Goal: Task Accomplishment & Management: Complete application form

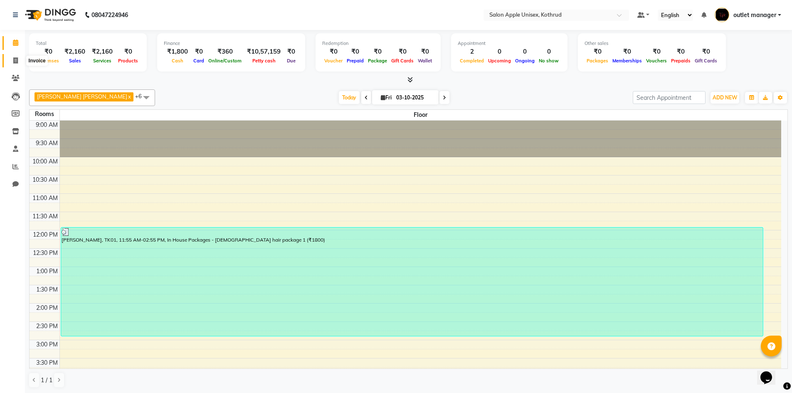
click at [16, 62] on icon at bounding box center [15, 60] width 5 height 6
select select "139"
select select "service"
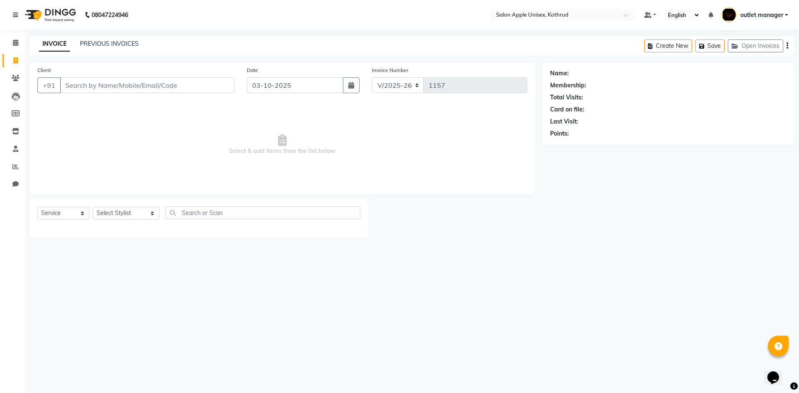
click at [129, 82] on input "Client" at bounding box center [147, 85] width 174 height 16
type input "8485028966"
click at [220, 87] on span "Add Client" at bounding box center [212, 85] width 33 height 8
select select "22"
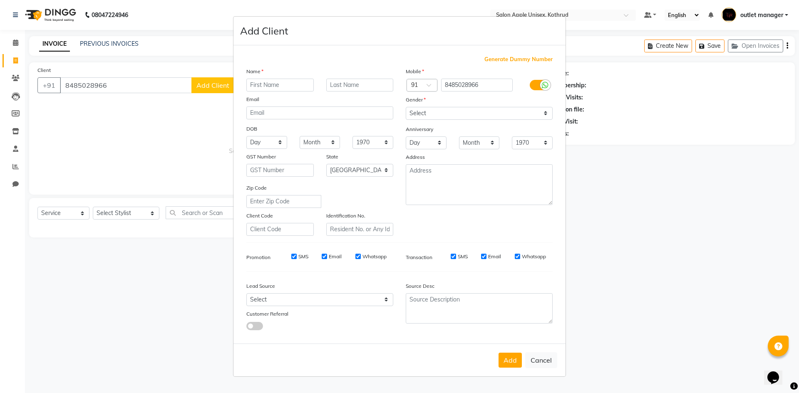
click at [283, 81] on input "text" at bounding box center [279, 85] width 67 height 13
click at [254, 83] on input "[PERSON_NAME]" at bounding box center [279, 85] width 67 height 13
type input "[PERSON_NAME]"
click at [277, 77] on div "Name" at bounding box center [319, 73] width 159 height 12
click at [288, 90] on input "[PERSON_NAME]" at bounding box center [279, 85] width 67 height 13
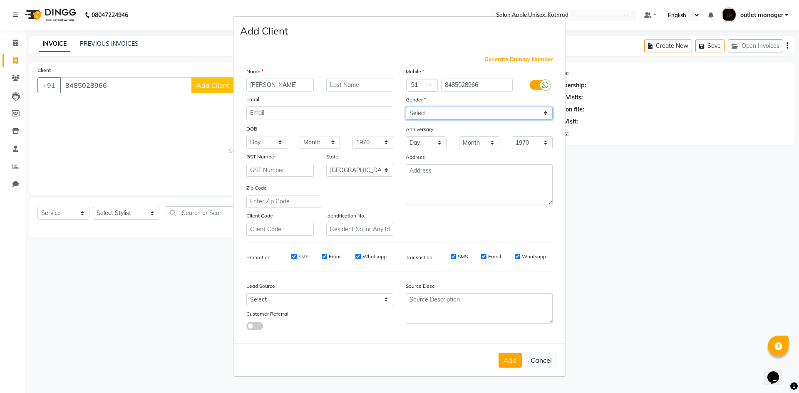
click at [468, 116] on select "Select [DEMOGRAPHIC_DATA] [DEMOGRAPHIC_DATA] Other Prefer Not To Say" at bounding box center [479, 113] width 147 height 13
select select "[DEMOGRAPHIC_DATA]"
click at [406, 107] on select "Select [DEMOGRAPHIC_DATA] [DEMOGRAPHIC_DATA] Other Prefer Not To Say" at bounding box center [479, 113] width 147 height 13
click at [515, 361] on button "Add" at bounding box center [509, 360] width 23 height 15
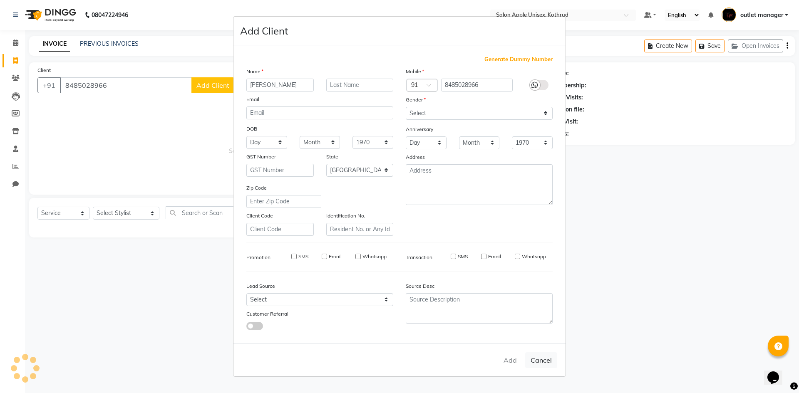
select select
select select "null"
select select
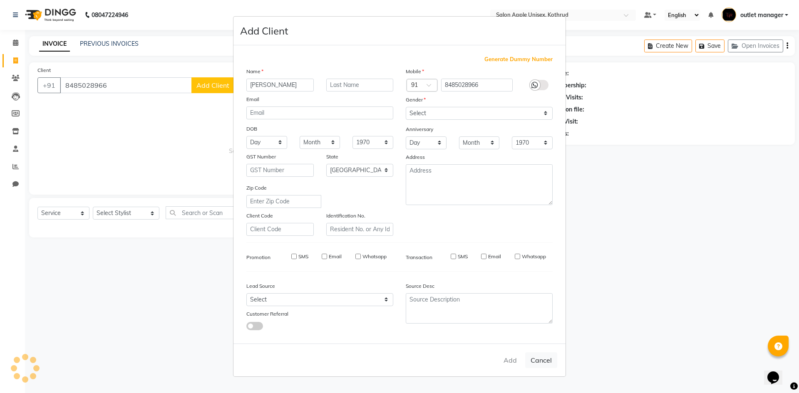
select select
checkbox input "false"
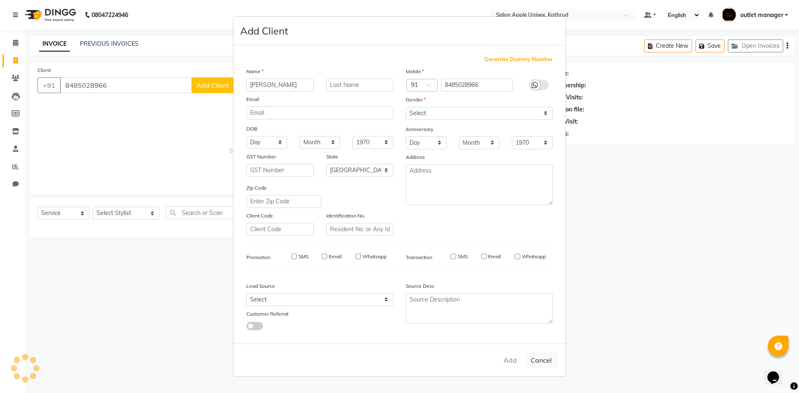
checkbox input "false"
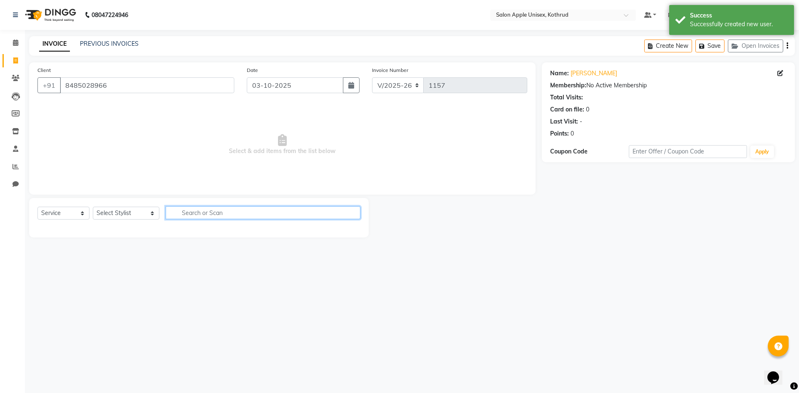
click at [172, 213] on input "text" at bounding box center [263, 212] width 195 height 13
type input "300"
click at [123, 208] on select "Select Stylist [PERSON_NAME] [PERSON_NAME] [PERSON_NAME] outlet manager [PERSON…" at bounding box center [126, 213] width 67 height 13
select select "76424"
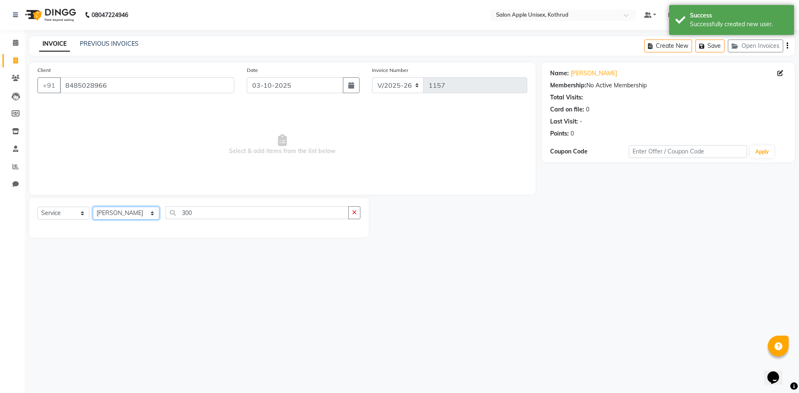
click at [93, 207] on select "Select Stylist [PERSON_NAME] [PERSON_NAME] [PERSON_NAME] outlet manager [PERSON…" at bounding box center [126, 213] width 67 height 13
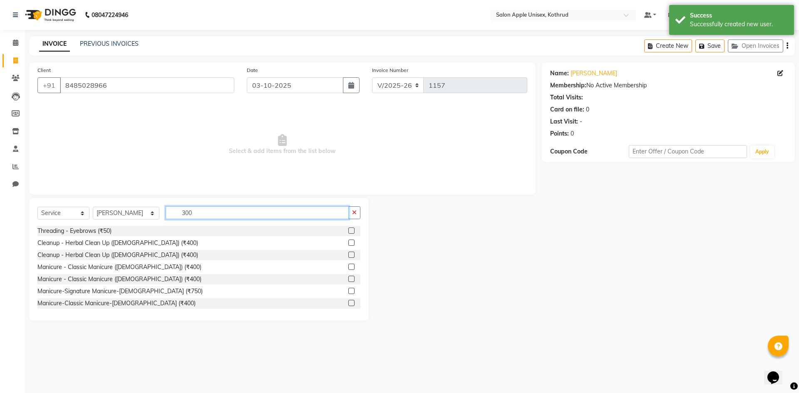
click at [217, 213] on input "300" at bounding box center [257, 212] width 183 height 13
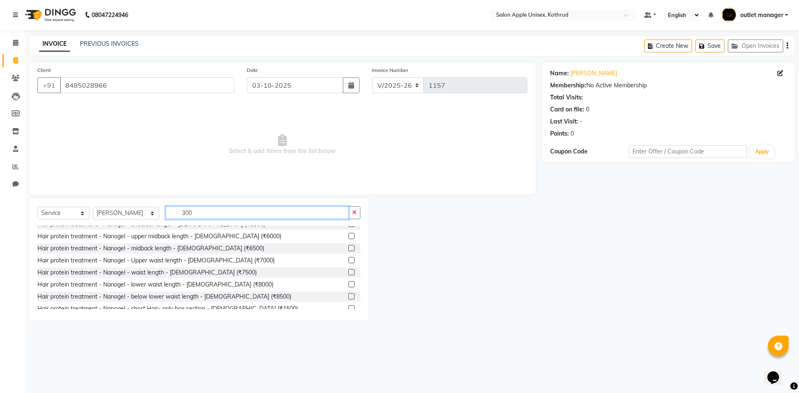
scroll to position [5241, 0]
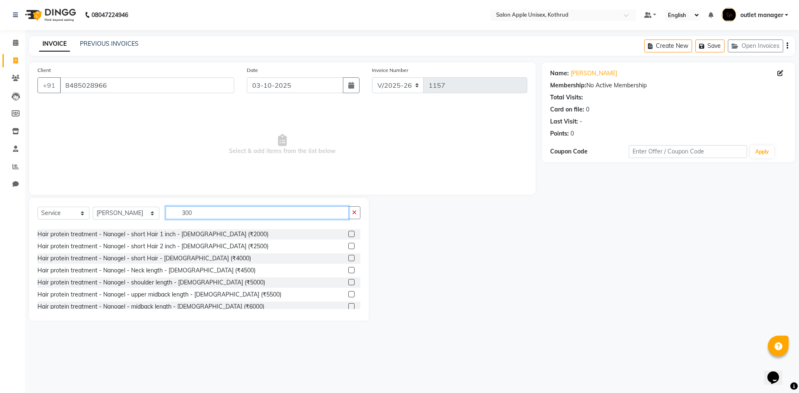
click at [230, 209] on input "300" at bounding box center [257, 212] width 183 height 13
click at [231, 213] on input "300" at bounding box center [257, 212] width 183 height 13
type input "3"
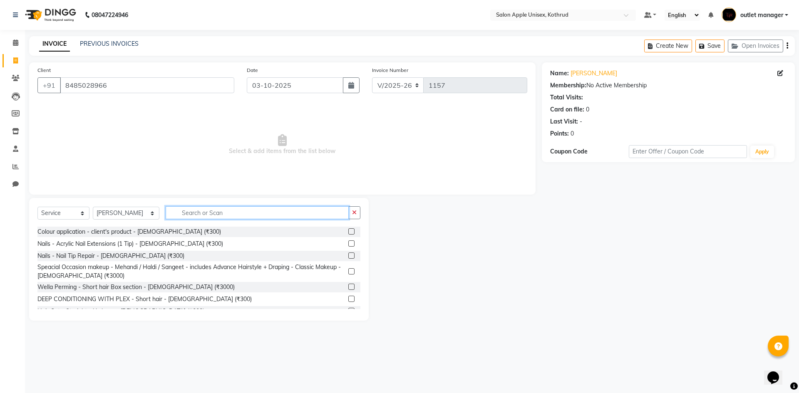
scroll to position [520, 0]
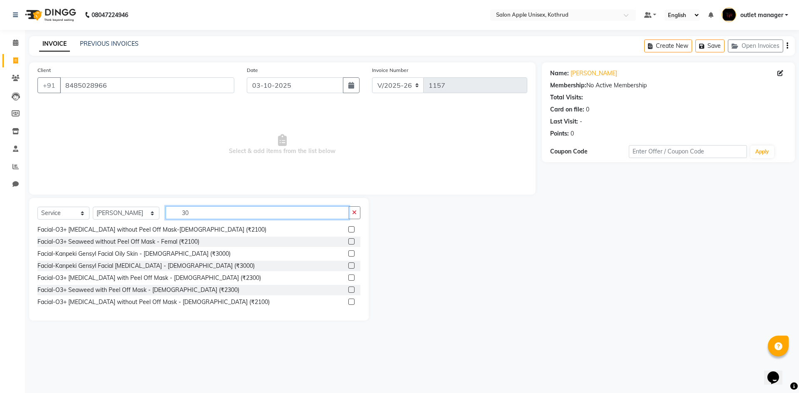
type input "300"
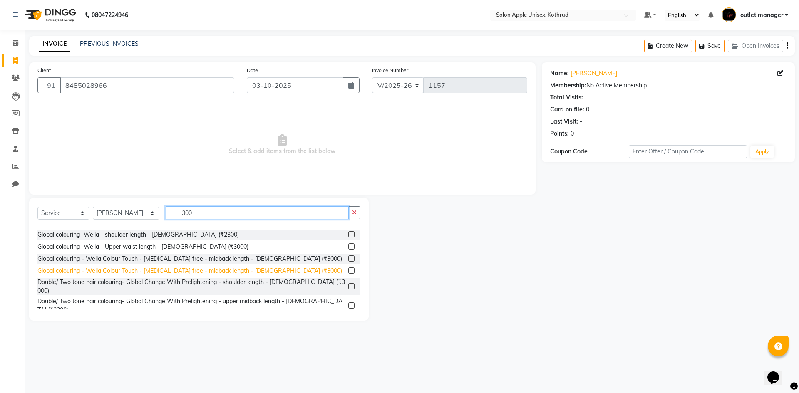
scroll to position [527, 0]
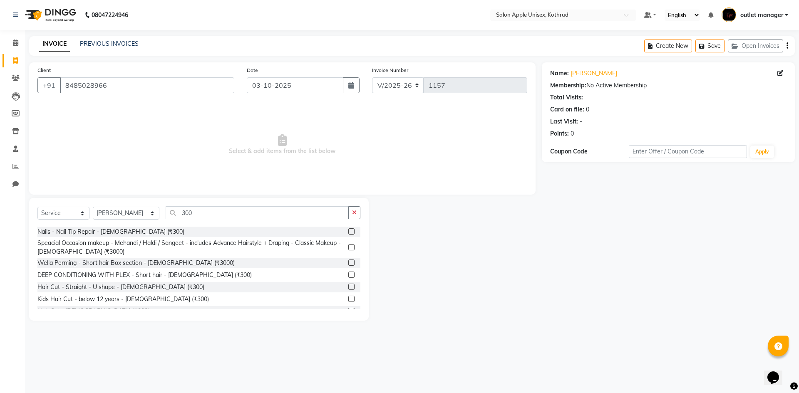
click at [341, 306] on div "Hair Cut - [DEMOGRAPHIC_DATA] (₹300)" at bounding box center [198, 311] width 323 height 10
click at [348, 308] on label at bounding box center [351, 311] width 6 height 6
click at [348, 309] on input "checkbox" at bounding box center [350, 311] width 5 height 5
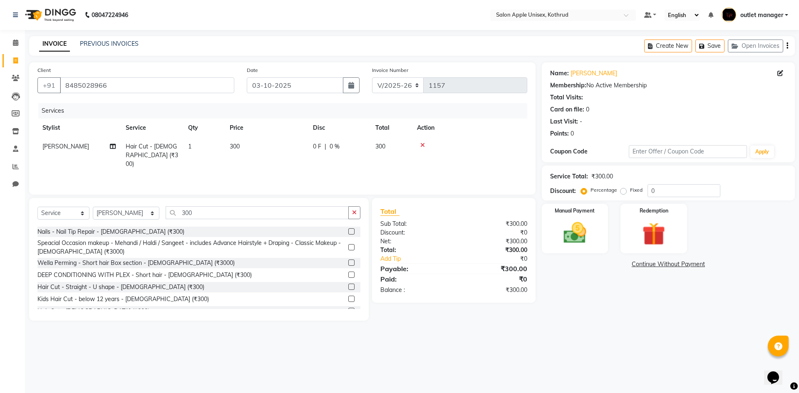
checkbox input "false"
click at [591, 230] on img at bounding box center [574, 232] width 39 height 27
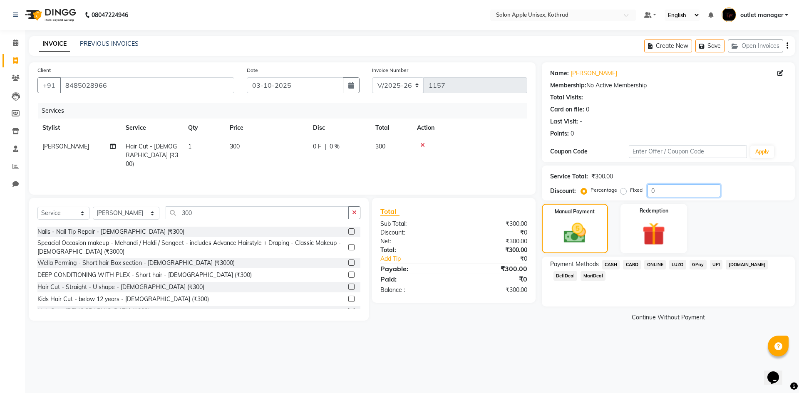
click at [658, 193] on input "0" at bounding box center [683, 190] width 73 height 13
click at [653, 266] on span "ONLINE" at bounding box center [655, 265] width 22 height 10
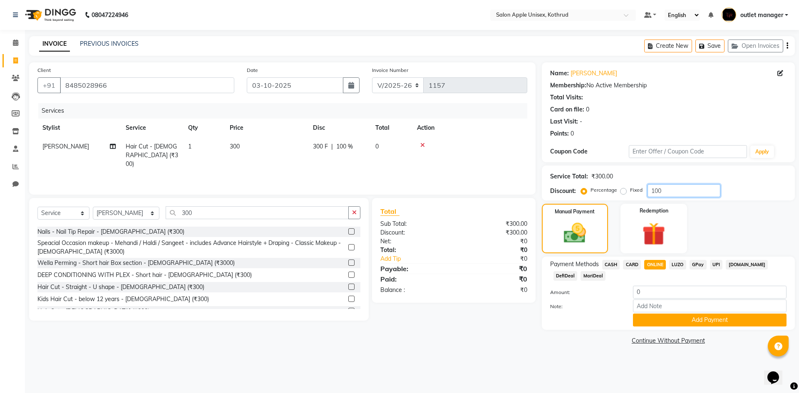
click at [676, 194] on input "100" at bounding box center [683, 190] width 73 height 13
type input "1"
click at [630, 189] on label "Fixed" at bounding box center [636, 189] width 12 height 7
click at [622, 189] on input "Fixed" at bounding box center [625, 190] width 6 height 6
radio input "true"
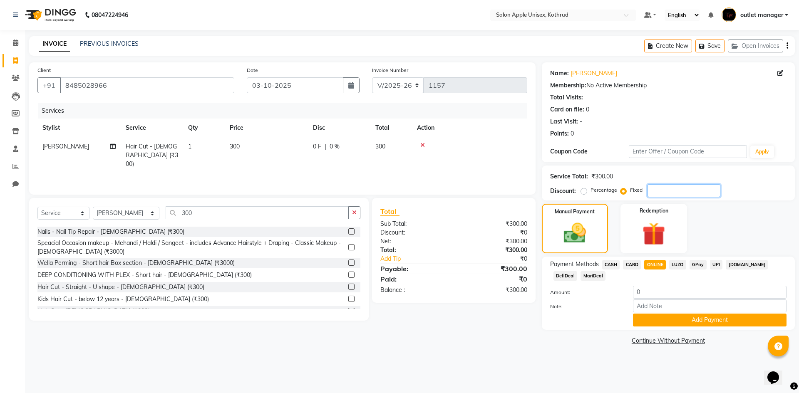
click at [681, 191] on input "number" at bounding box center [683, 190] width 73 height 13
type input "100"
click at [698, 319] on button "Add Payment" at bounding box center [709, 320] width 153 height 13
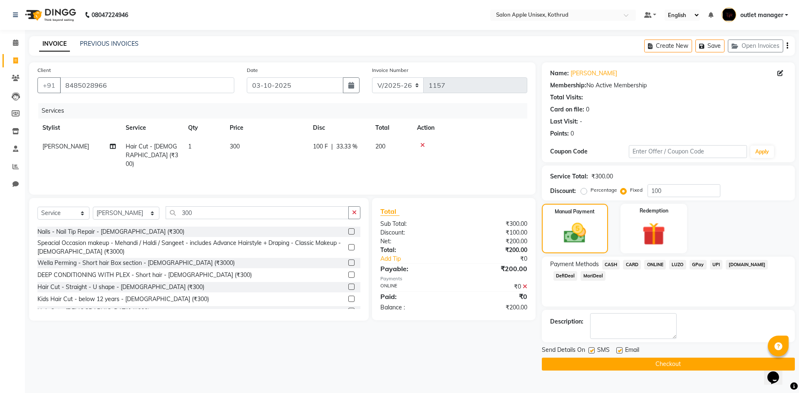
click at [683, 366] on button "Checkout" at bounding box center [668, 364] width 253 height 13
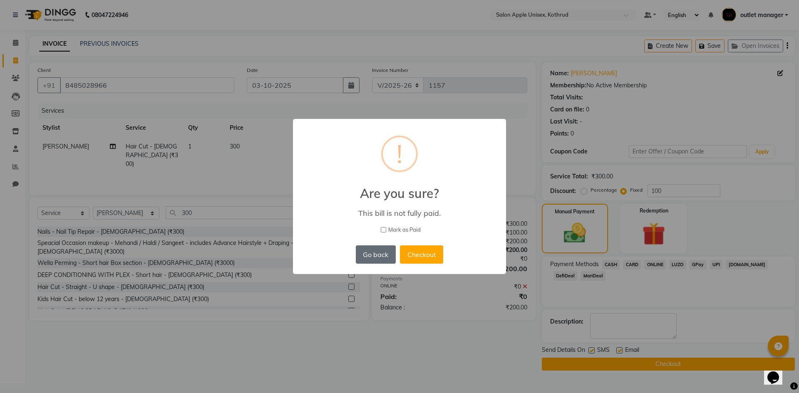
click at [388, 250] on button "Go back" at bounding box center [376, 254] width 40 height 18
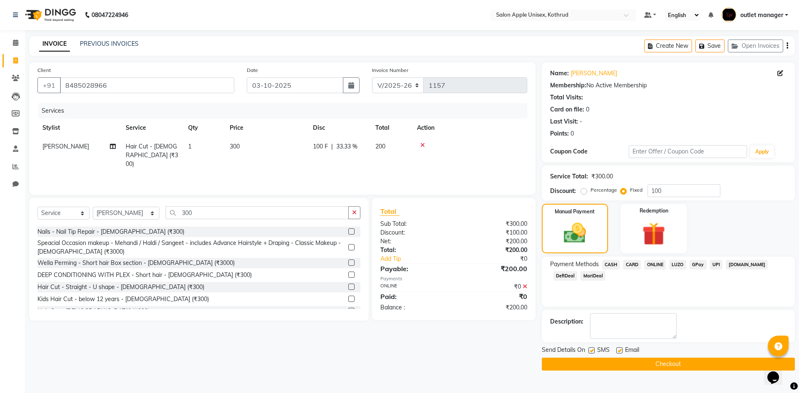
click at [688, 369] on button "Checkout" at bounding box center [668, 364] width 253 height 13
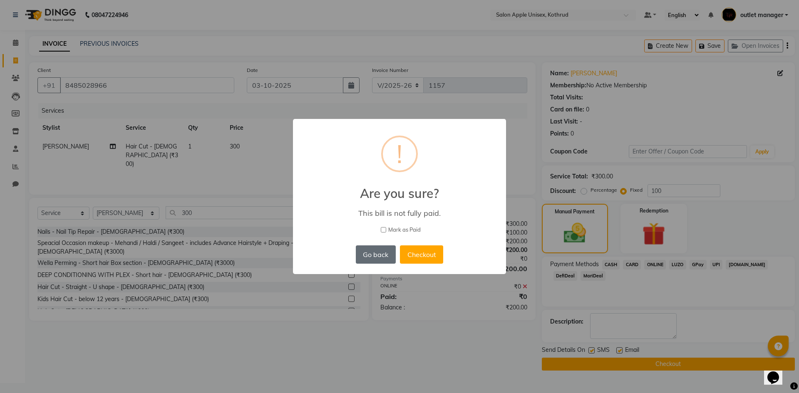
click at [374, 256] on button "Go back" at bounding box center [376, 254] width 40 height 18
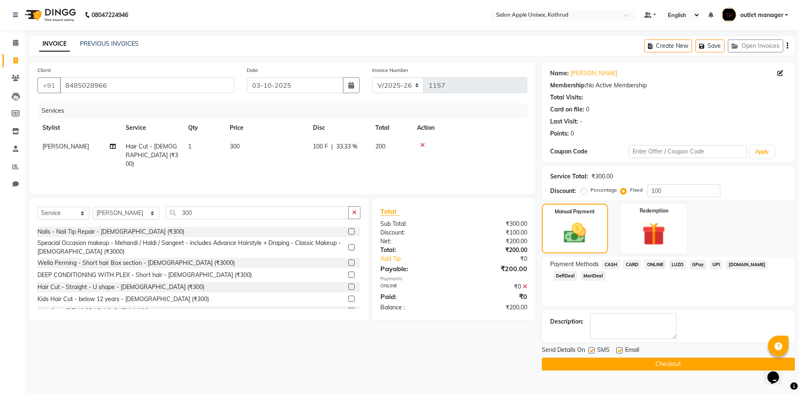
click at [526, 286] on icon at bounding box center [524, 287] width 5 height 6
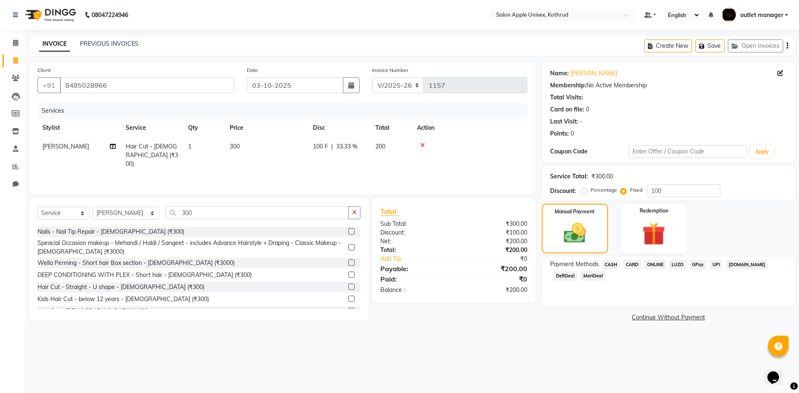
click at [652, 263] on span "ONLINE" at bounding box center [655, 265] width 22 height 10
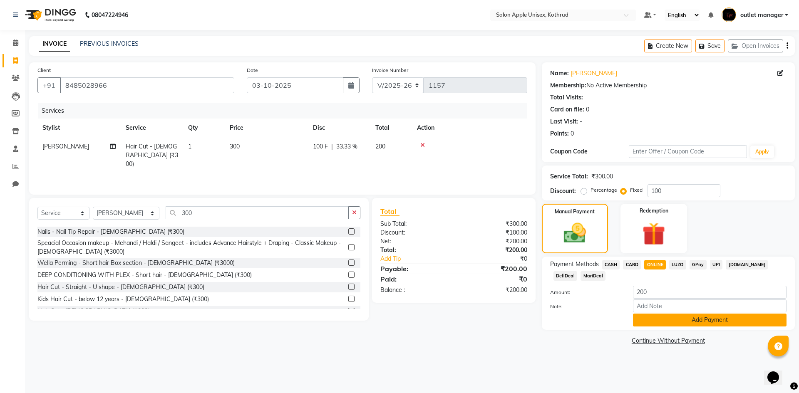
click at [714, 320] on button "Add Payment" at bounding box center [709, 320] width 153 height 13
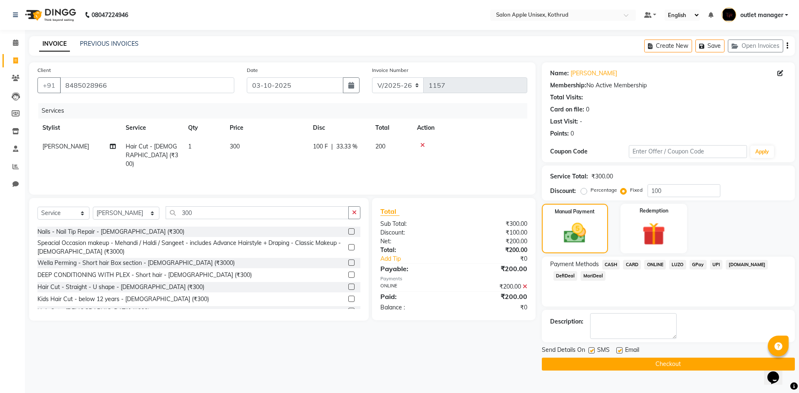
click at [708, 366] on button "Checkout" at bounding box center [668, 364] width 253 height 13
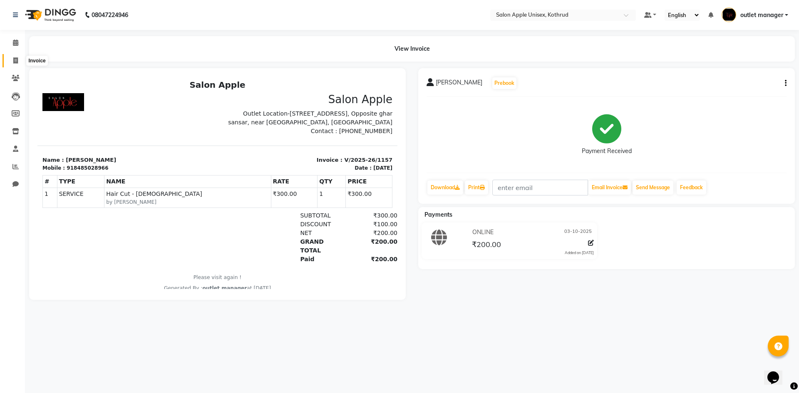
click at [16, 62] on icon at bounding box center [15, 60] width 5 height 6
select select "service"
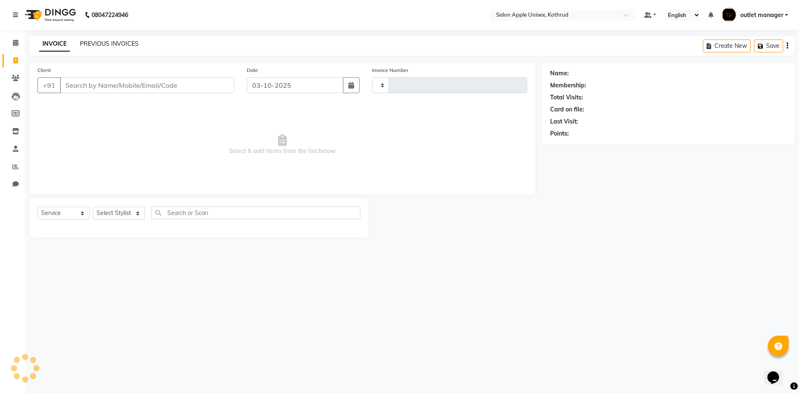
type input "1158"
select select "139"
click at [102, 42] on link "PREVIOUS INVOICES" at bounding box center [109, 43] width 59 height 7
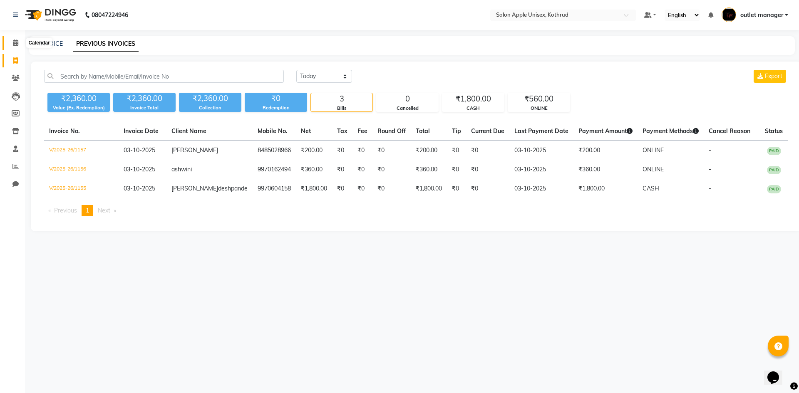
click at [18, 42] on icon at bounding box center [15, 43] width 5 height 6
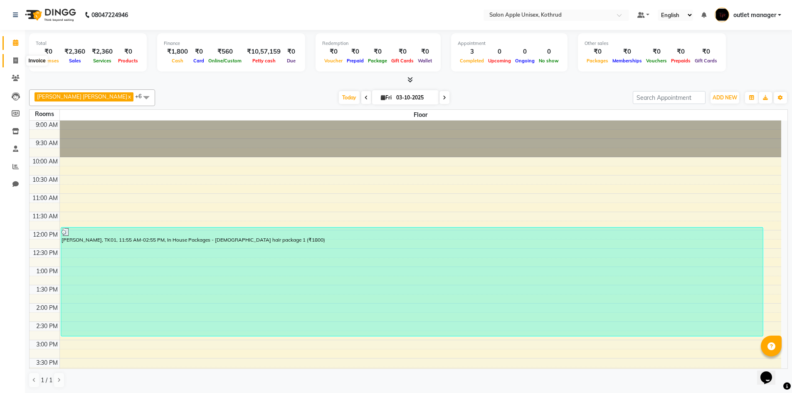
click at [19, 60] on span at bounding box center [15, 61] width 15 height 10
select select "service"
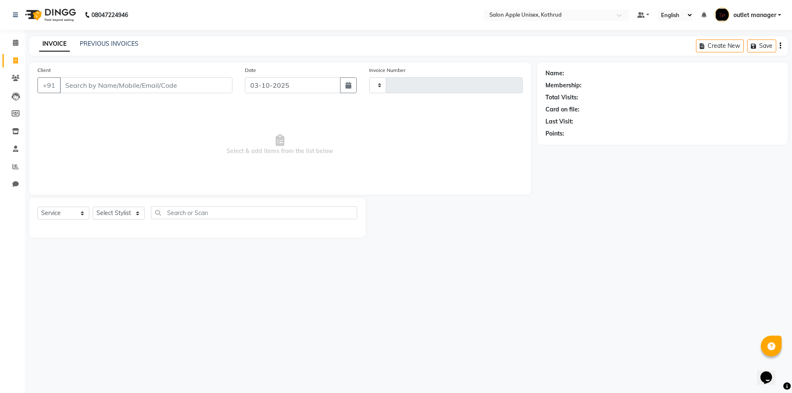
type input "1158"
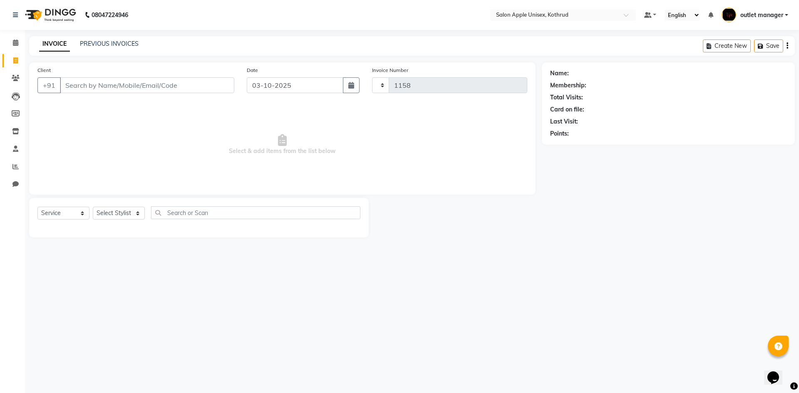
select select "139"
click at [123, 213] on select "Select Stylist [PERSON_NAME] [PERSON_NAME] [PERSON_NAME] outlet manager [PERSON…" at bounding box center [126, 213] width 67 height 13
click at [93, 207] on select "Select Stylist [PERSON_NAME] [PERSON_NAME] [PERSON_NAME] outlet manager [PERSON…" at bounding box center [126, 213] width 67 height 13
drag, startPoint x: 115, startPoint y: 207, endPoint x: 117, endPoint y: 219, distance: 11.9
click at [115, 207] on select "Select Stylist [PERSON_NAME] [PERSON_NAME] [PERSON_NAME] outlet manager [PERSON…" at bounding box center [126, 213] width 67 height 13
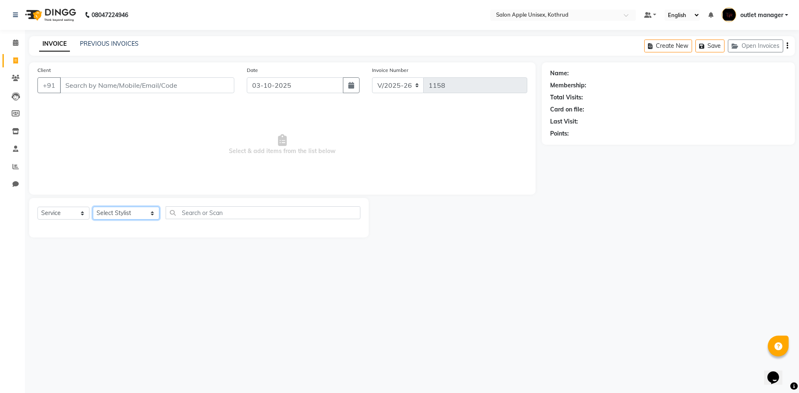
select select "70807"
click at [93, 207] on select "Select Stylist [PERSON_NAME] [PERSON_NAME] [PERSON_NAME] outlet manager [PERSON…" at bounding box center [126, 213] width 67 height 13
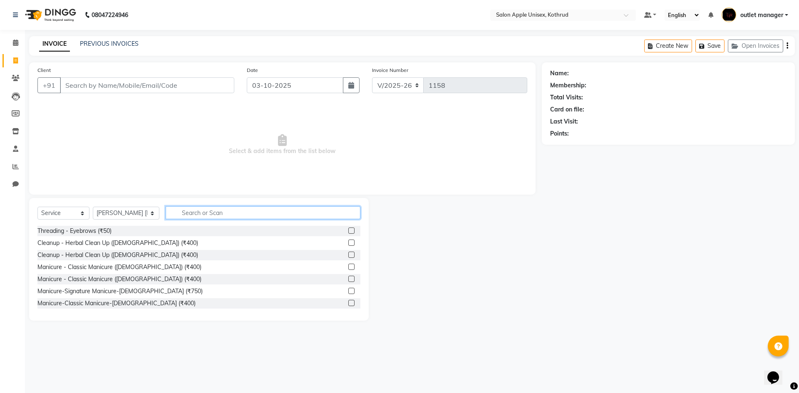
click at [193, 211] on input "text" at bounding box center [263, 212] width 195 height 13
type input "350"
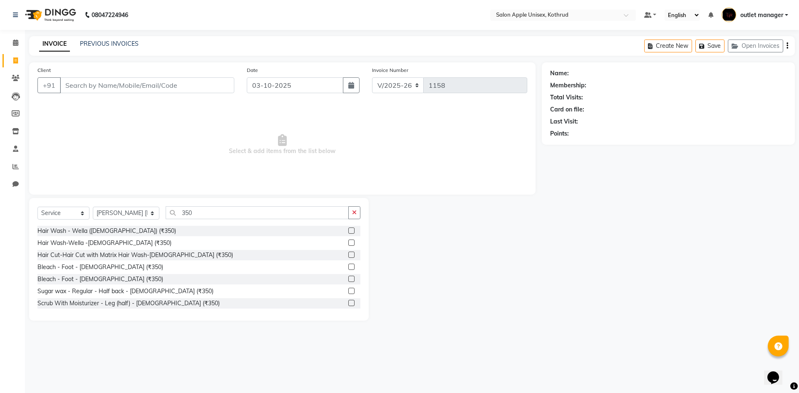
click at [348, 228] on label at bounding box center [351, 231] width 6 height 6
click at [348, 228] on input "checkbox" at bounding box center [350, 230] width 5 height 5
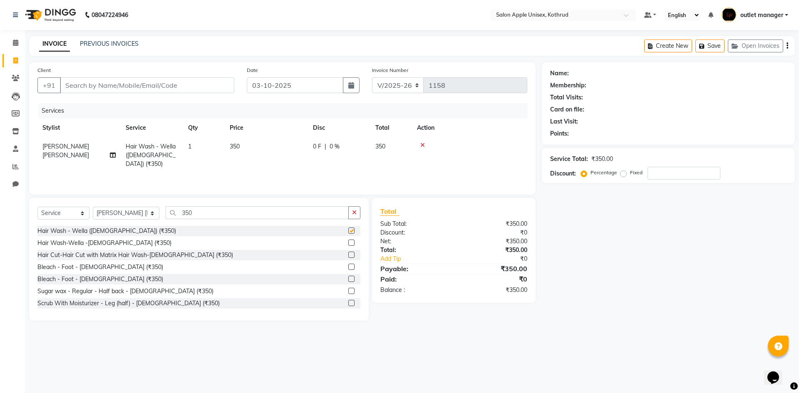
checkbox input "false"
click at [89, 92] on input "Client" at bounding box center [147, 85] width 174 height 16
type input "A"
type input "0"
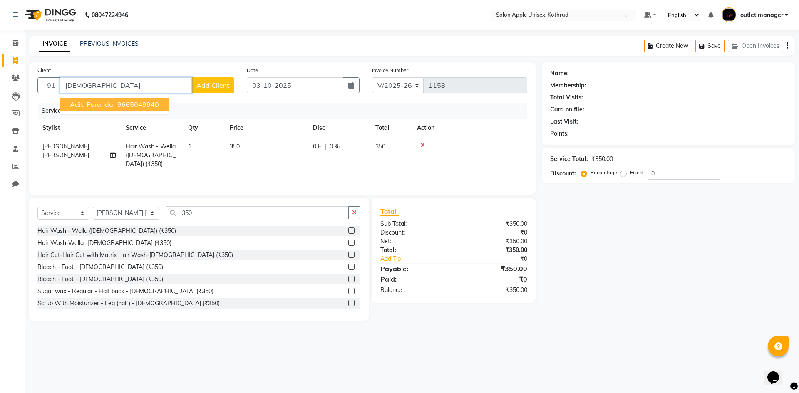
click at [134, 106] on ngb-highlight "9665049940" at bounding box center [138, 104] width 42 height 8
type input "9665049940"
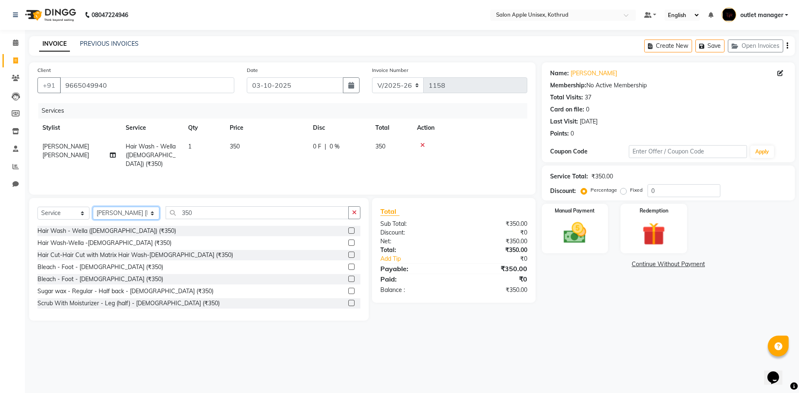
click at [129, 217] on select "Select Stylist [PERSON_NAME] [PERSON_NAME] [PERSON_NAME] outlet manager [PERSON…" at bounding box center [126, 213] width 67 height 13
drag, startPoint x: 203, startPoint y: 214, endPoint x: 27, endPoint y: 213, distance: 176.8
click at [27, 213] on div "Select Service Product Membership Package Voucher Prepaid Gift Card Select Styl…" at bounding box center [196, 259] width 346 height 123
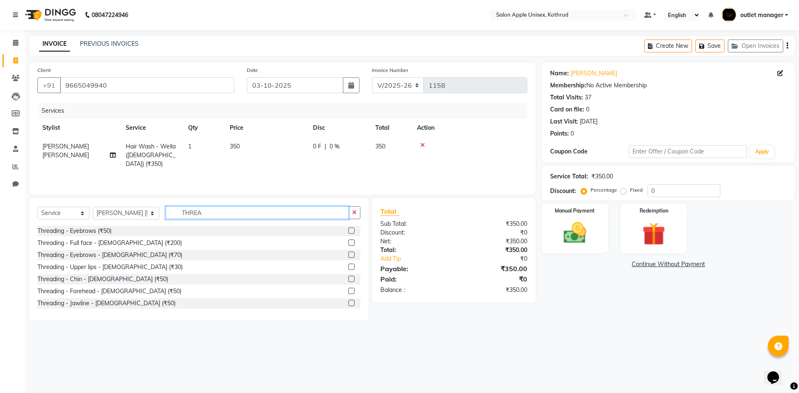
type input "THREA"
click at [348, 251] on div at bounding box center [354, 255] width 12 height 10
click at [348, 256] on label at bounding box center [351, 255] width 6 height 6
click at [348, 256] on input "checkbox" at bounding box center [350, 254] width 5 height 5
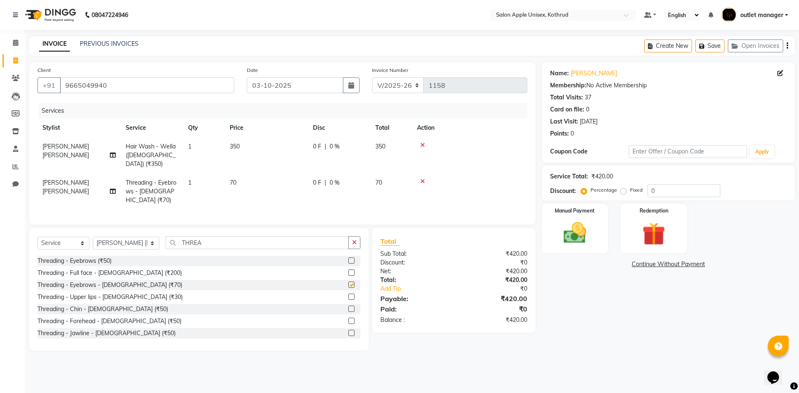
checkbox input "false"
click at [213, 236] on input "THREA" at bounding box center [257, 242] width 183 height 13
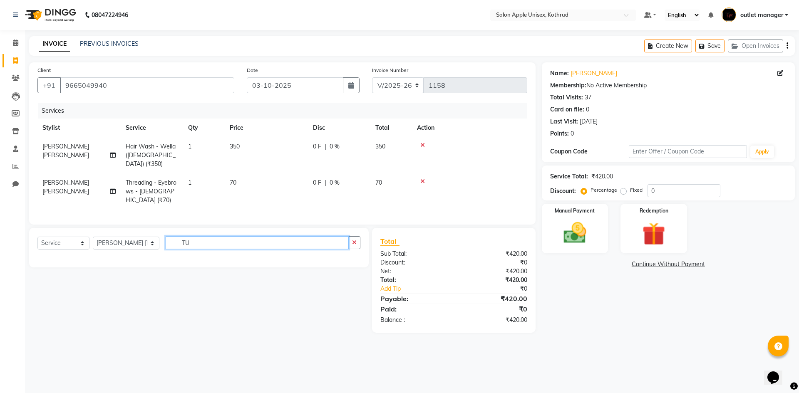
type input "T"
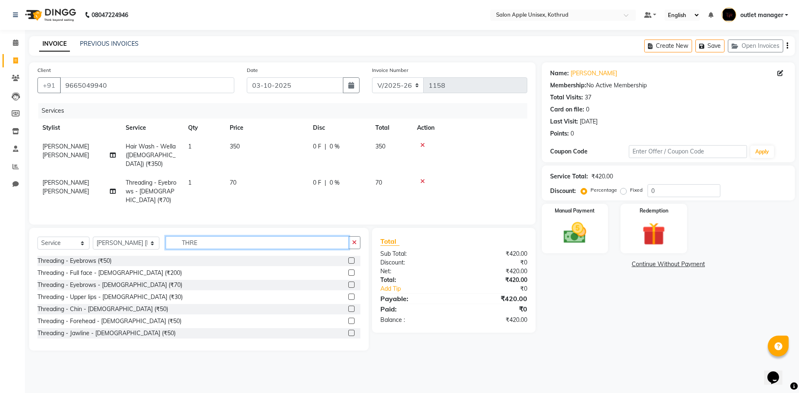
type input "THREA"
click at [348, 330] on label at bounding box center [351, 333] width 6 height 6
click at [348, 331] on input "checkbox" at bounding box center [350, 333] width 5 height 5
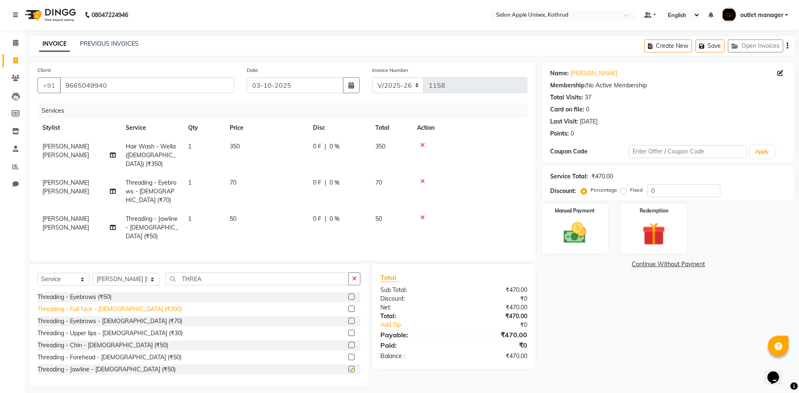
checkbox input "false"
click at [348, 342] on label at bounding box center [351, 345] width 6 height 6
click at [348, 343] on input "checkbox" at bounding box center [350, 345] width 5 height 5
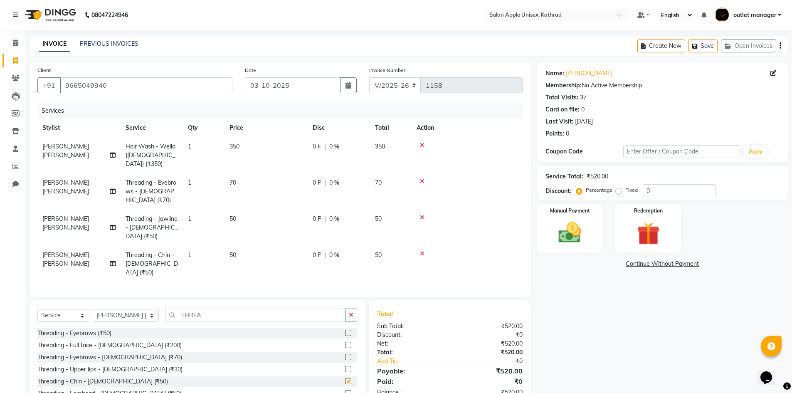
scroll to position [37, 0]
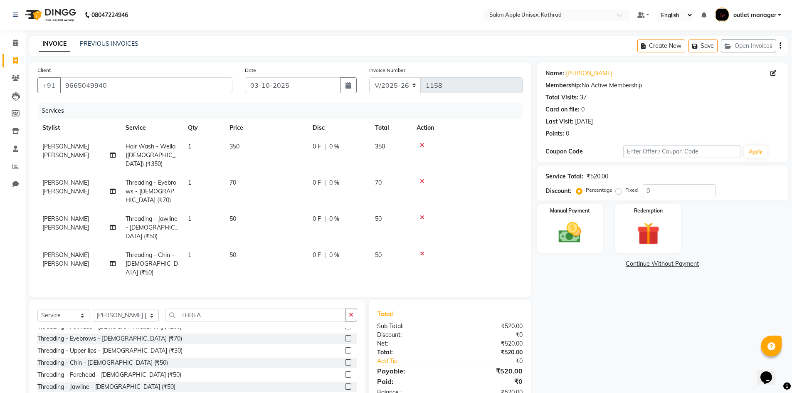
checkbox input "false"
click at [345, 389] on label at bounding box center [348, 392] width 6 height 6
click at [345, 390] on input "checkbox" at bounding box center [347, 392] width 5 height 5
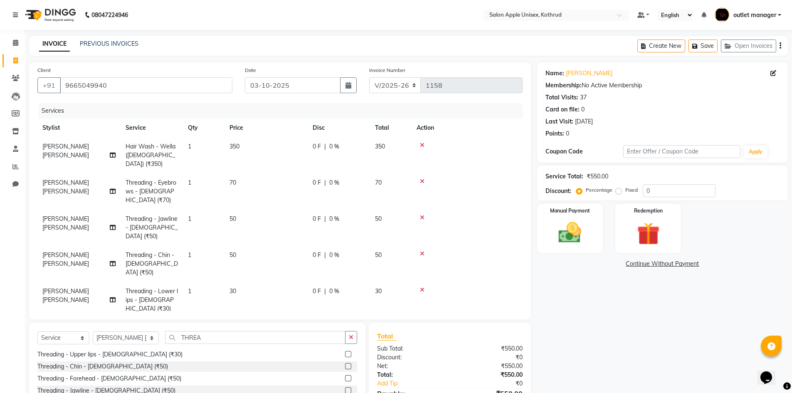
checkbox input "false"
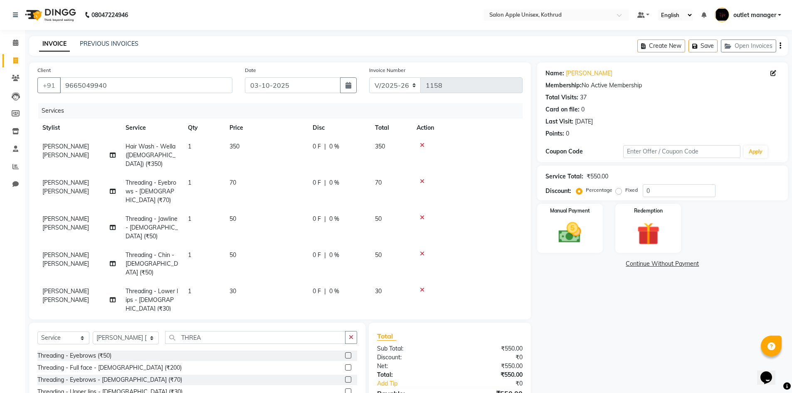
scroll to position [41, 0]
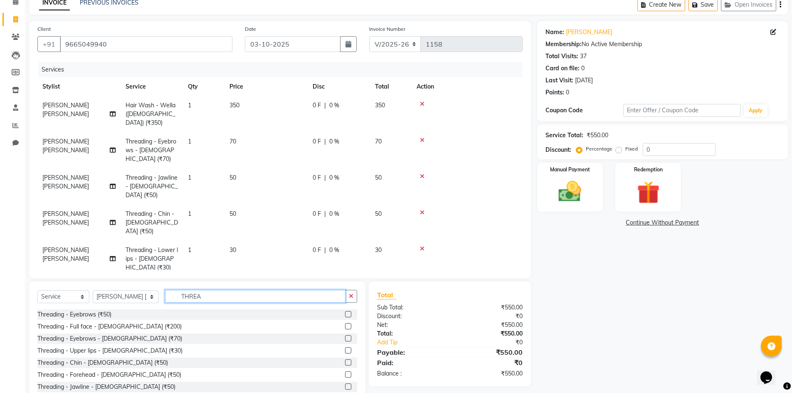
drag, startPoint x: 220, startPoint y: 277, endPoint x: 0, endPoint y: 262, distance: 220.9
click at [0, 262] on app-home "08047224946 Select Location × Salon Apple Unisex, Kothrud Default Panel My Pane…" at bounding box center [396, 188] width 792 height 458
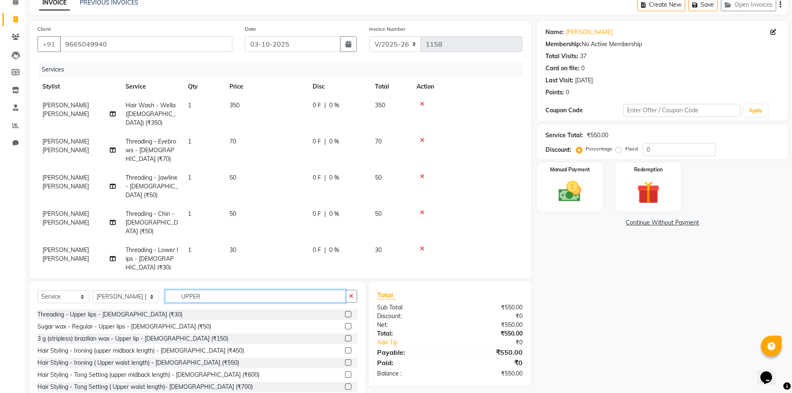
type input "UPPER"
click at [345, 311] on label at bounding box center [348, 314] width 6 height 6
click at [345, 312] on input "checkbox" at bounding box center [347, 314] width 5 height 5
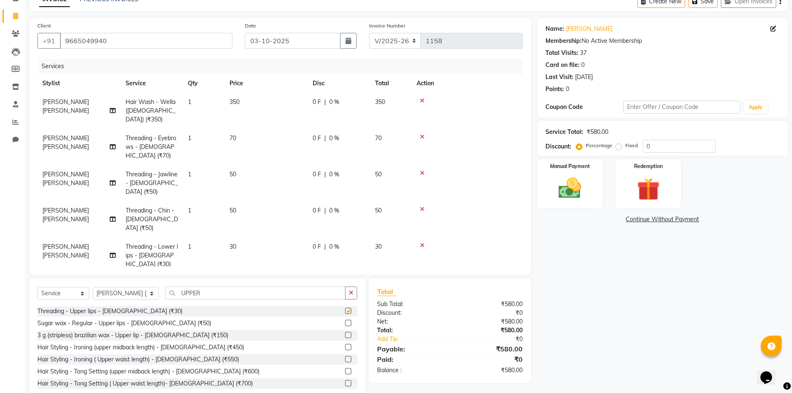
checkbox input "false"
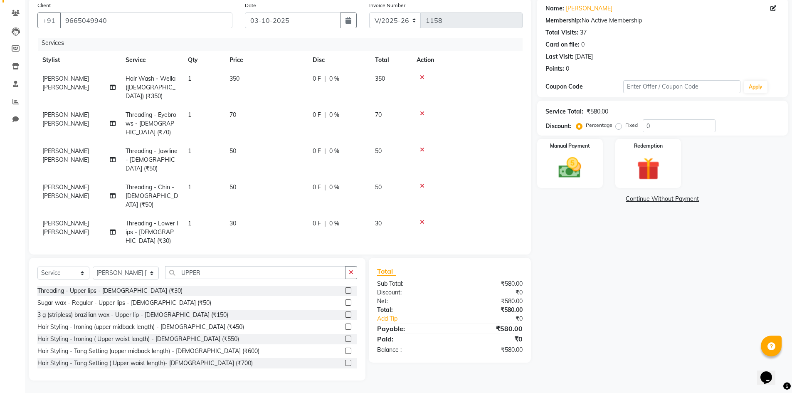
scroll to position [4, 0]
click at [569, 146] on label "Manual Payment" at bounding box center [570, 145] width 42 height 8
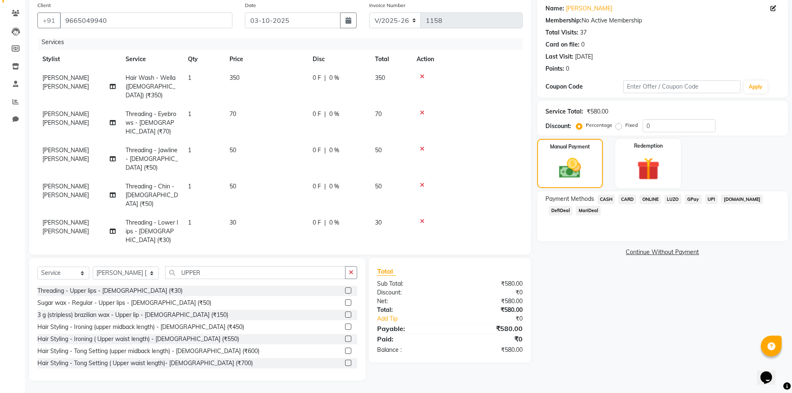
click at [643, 197] on span "ONLINE" at bounding box center [651, 200] width 22 height 10
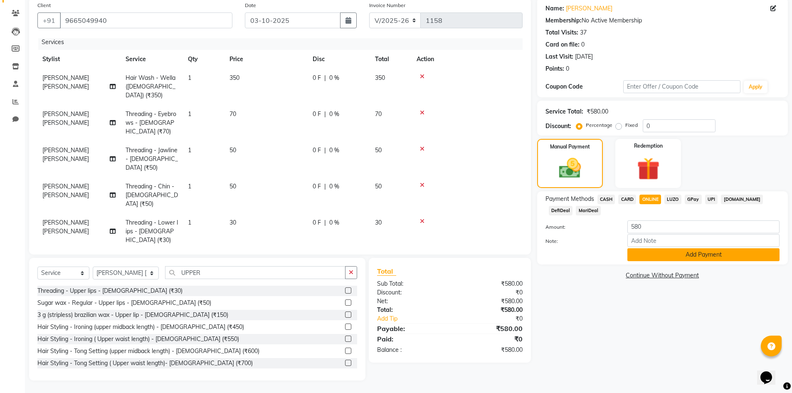
click at [682, 257] on button "Add Payment" at bounding box center [704, 254] width 152 height 13
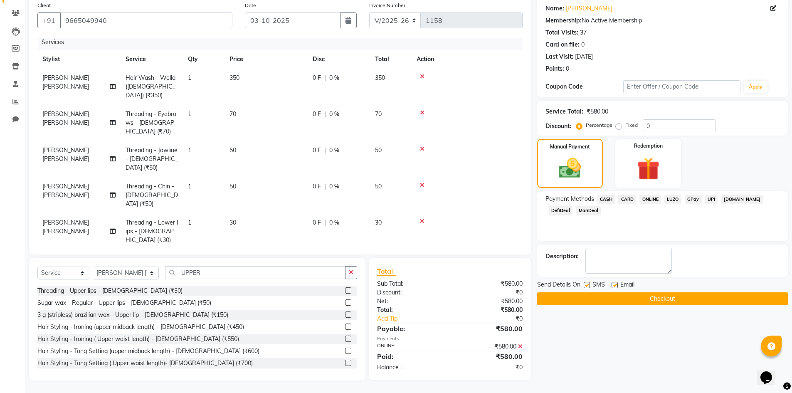
click at [693, 291] on div "Send Details On SMS Email Checkout" at bounding box center [662, 292] width 251 height 25
click at [696, 298] on button "Checkout" at bounding box center [662, 298] width 251 height 13
